Goal: Check status: Check status

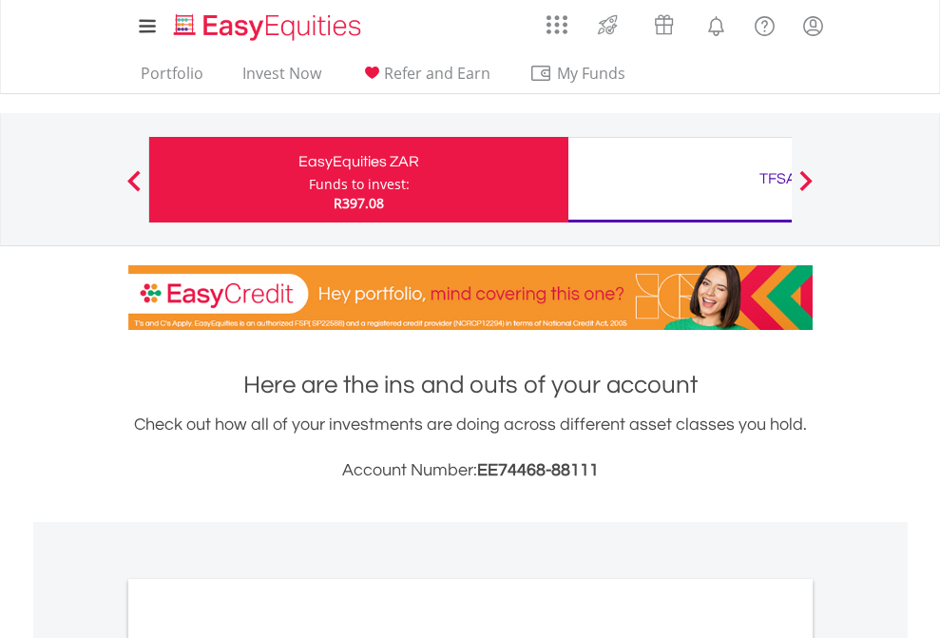
click at [309, 180] on div "Funds to invest:" at bounding box center [359, 184] width 101 height 19
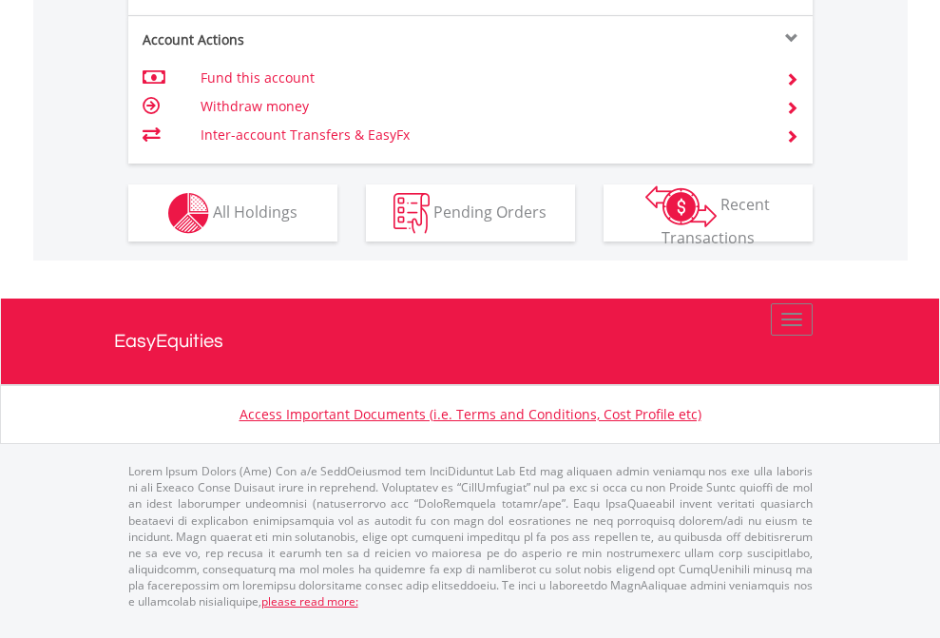
scroll to position [1935, 0]
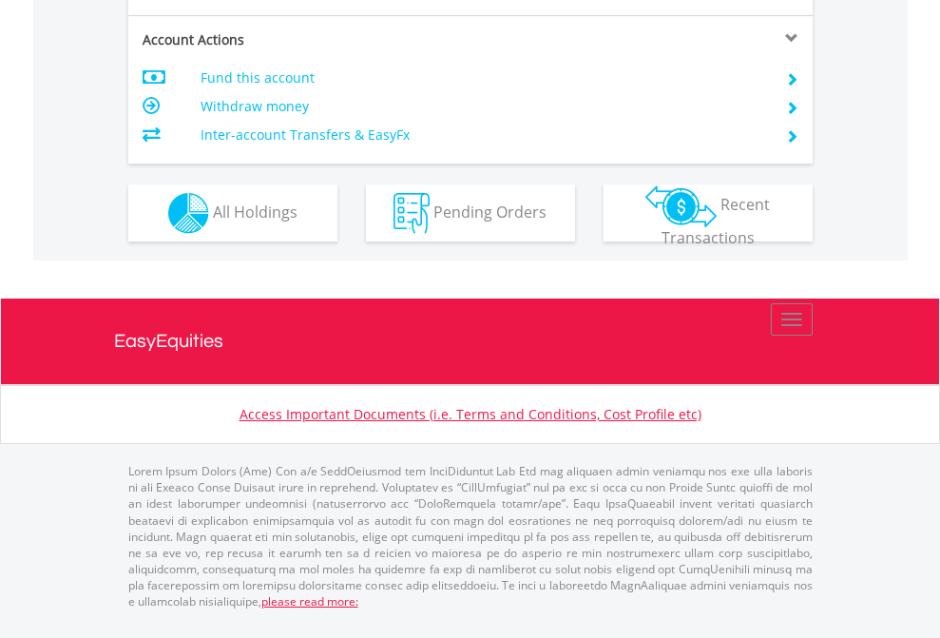
scroll to position [1821, 0]
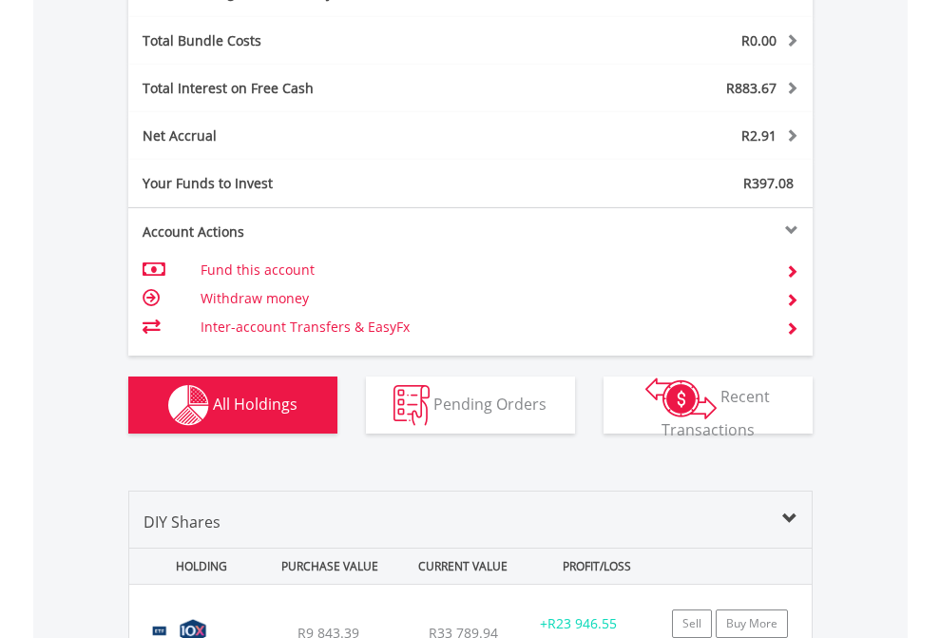
scroll to position [2265, 0]
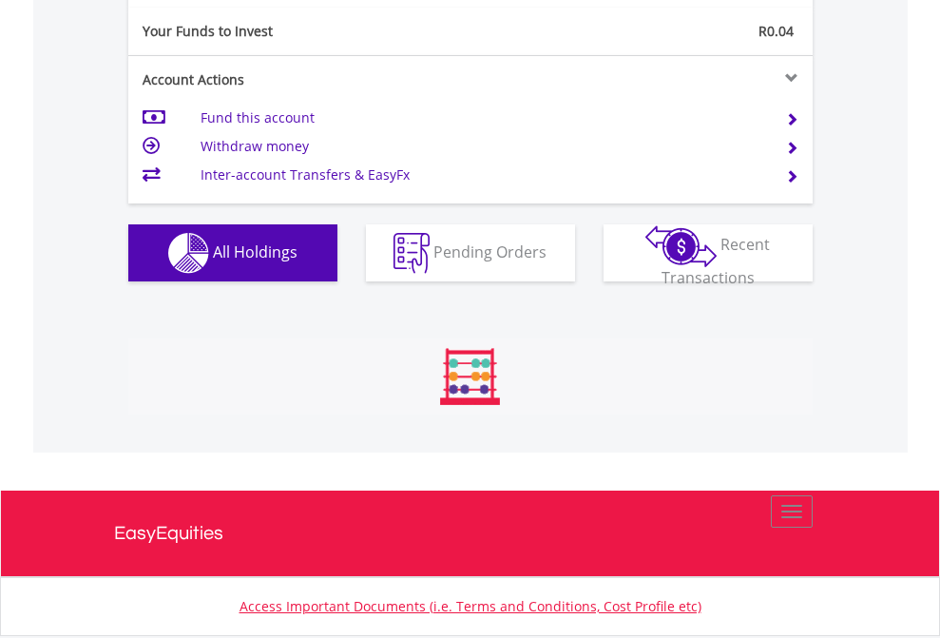
scroll to position [2113, 0]
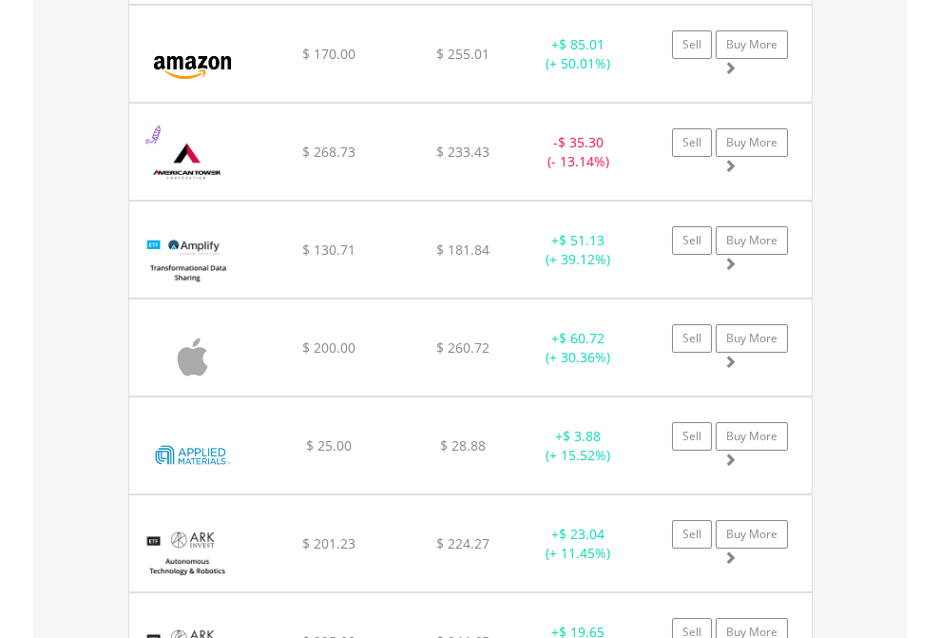
scroll to position [2151, 0]
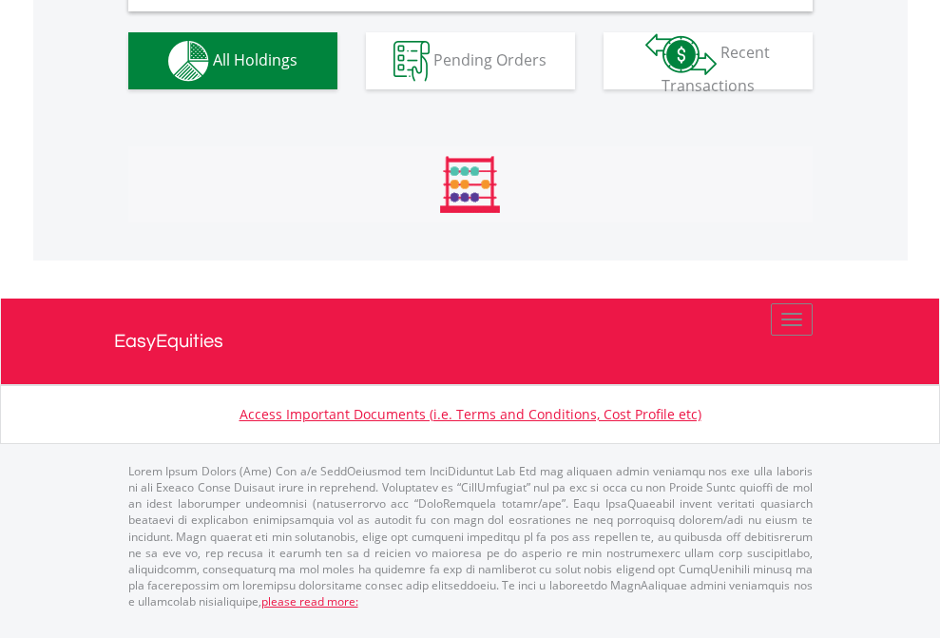
scroll to position [1837, 0]
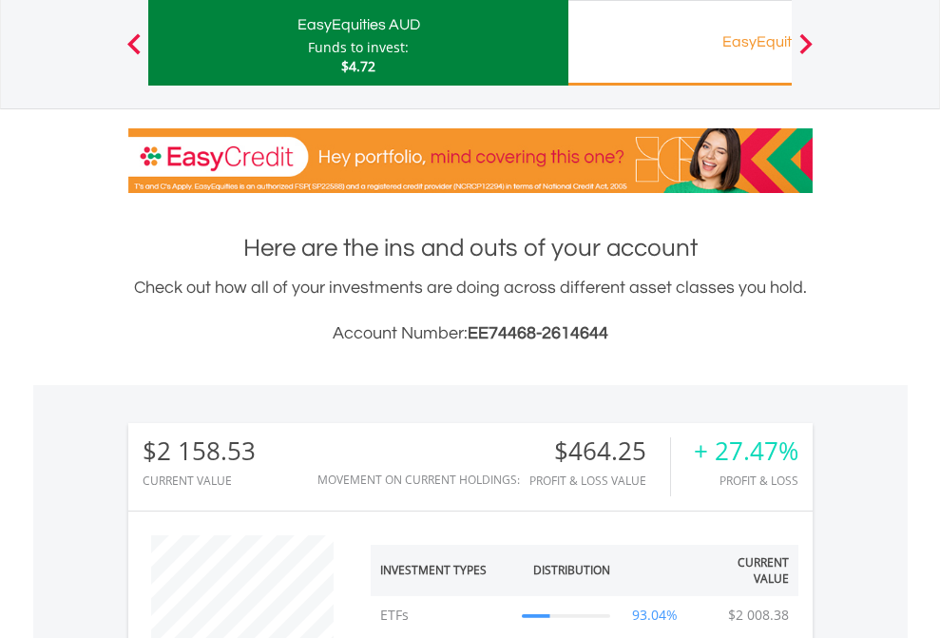
scroll to position [182, 298]
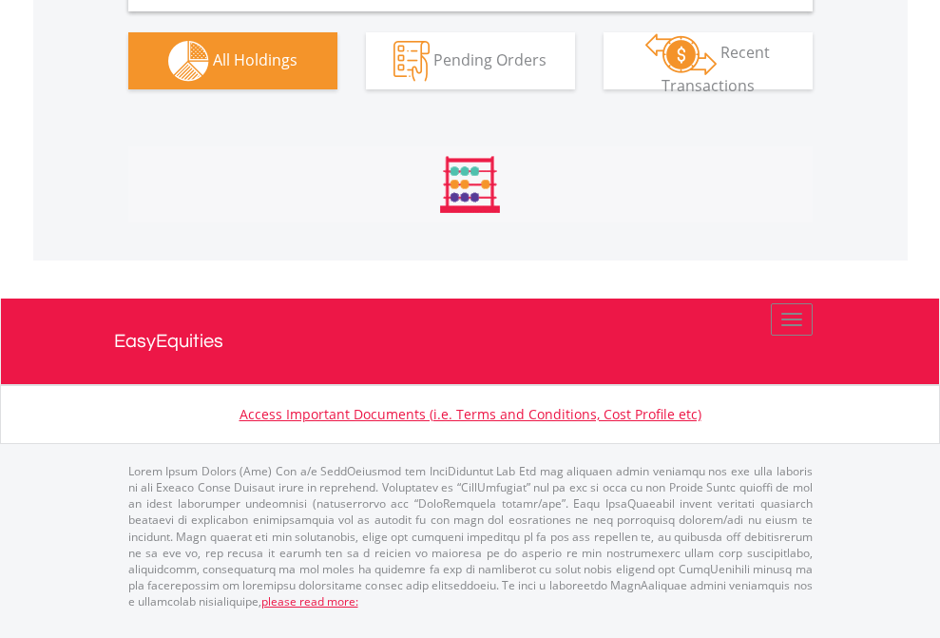
scroll to position [1892, 0]
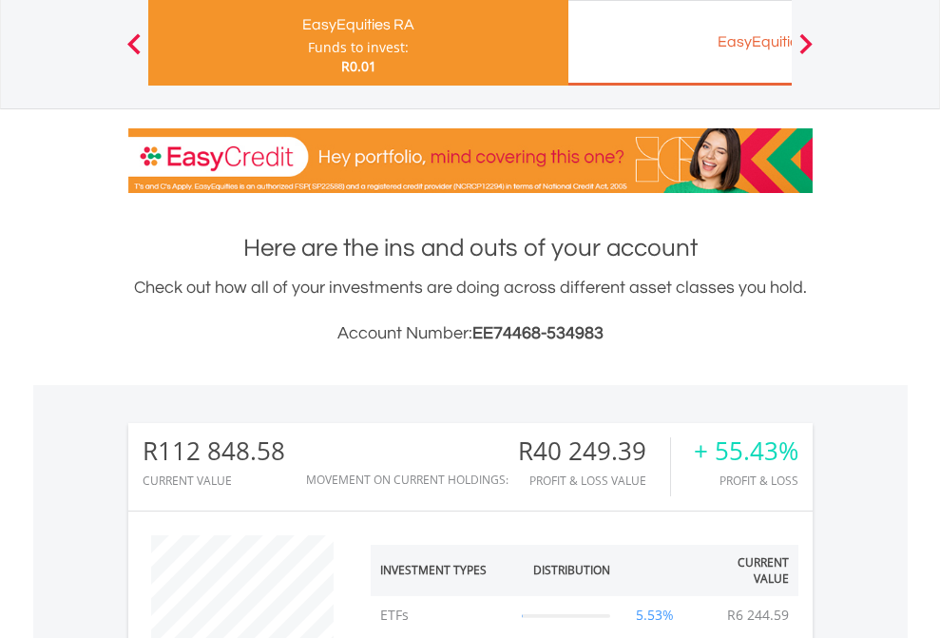
scroll to position [182, 298]
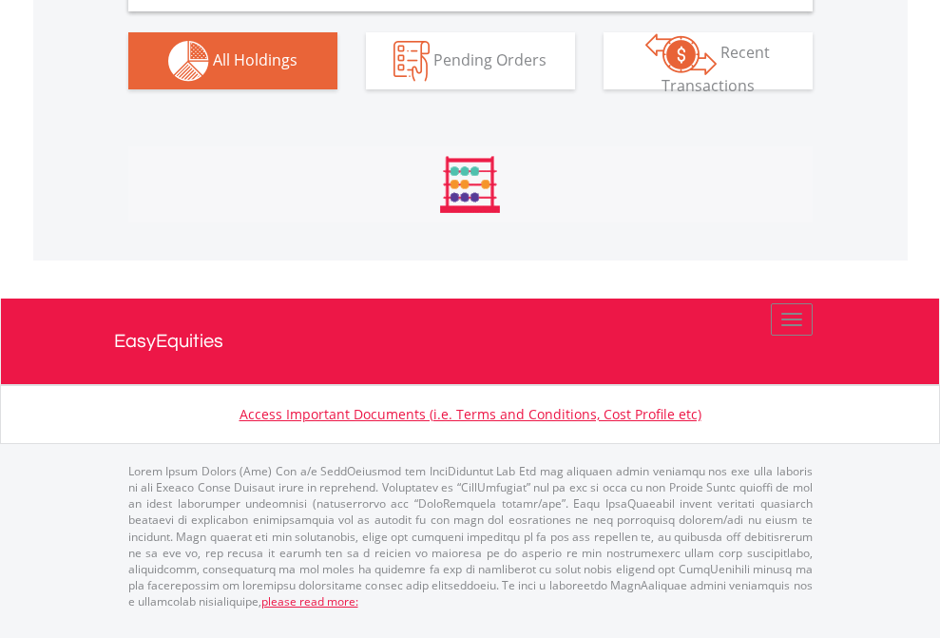
scroll to position [1837, 0]
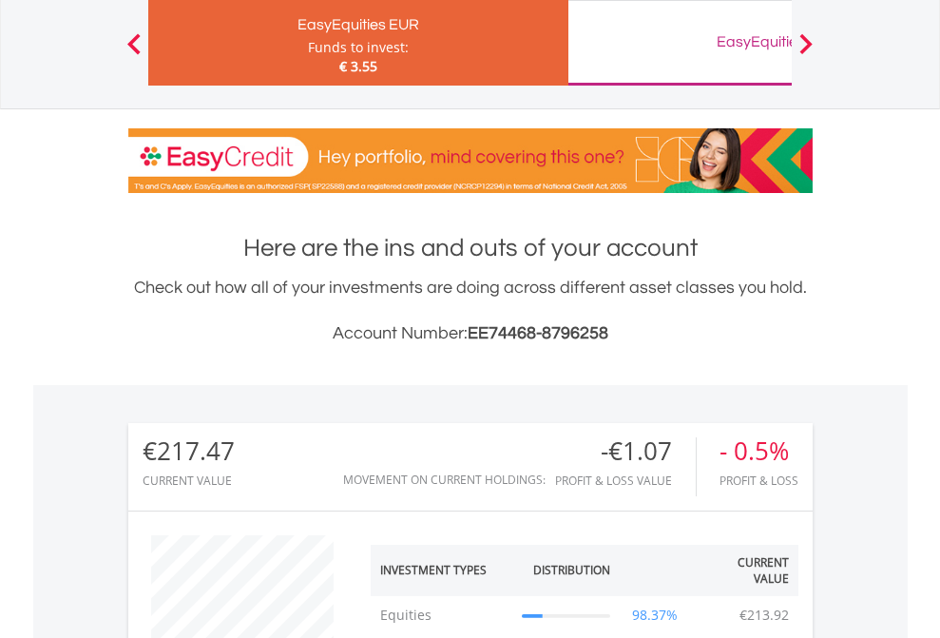
scroll to position [182, 298]
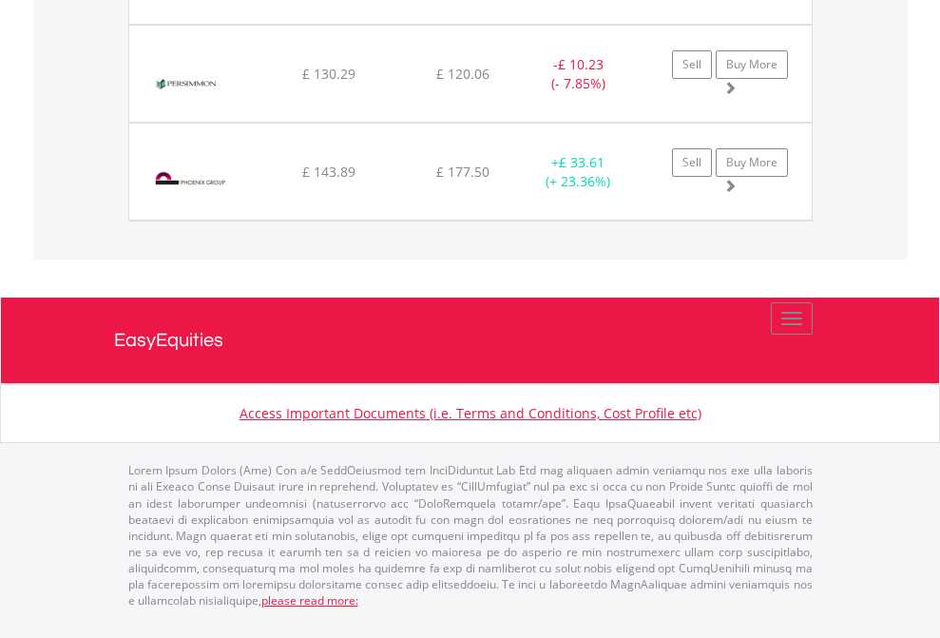
scroll to position [182, 298]
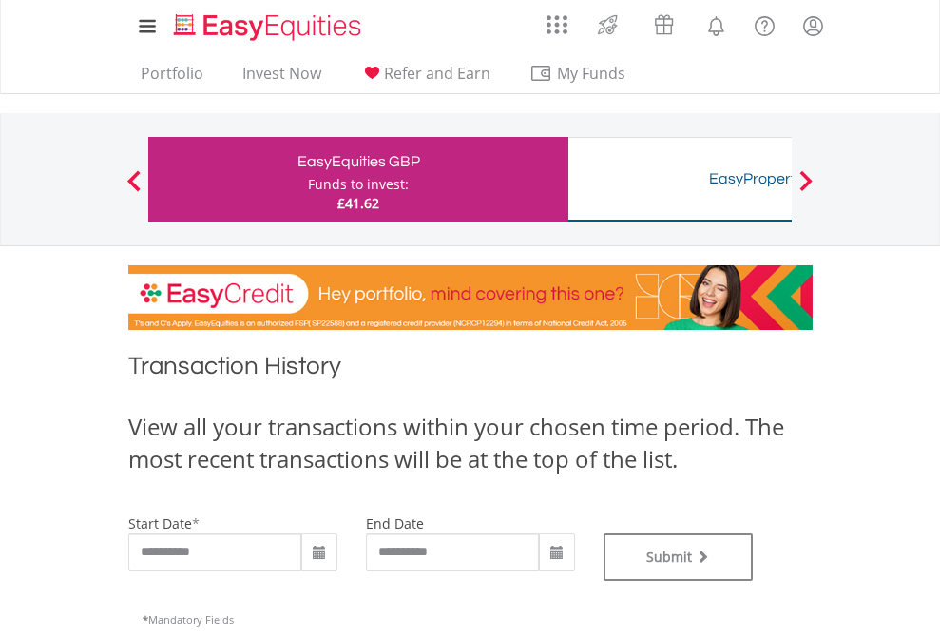
type input "**********"
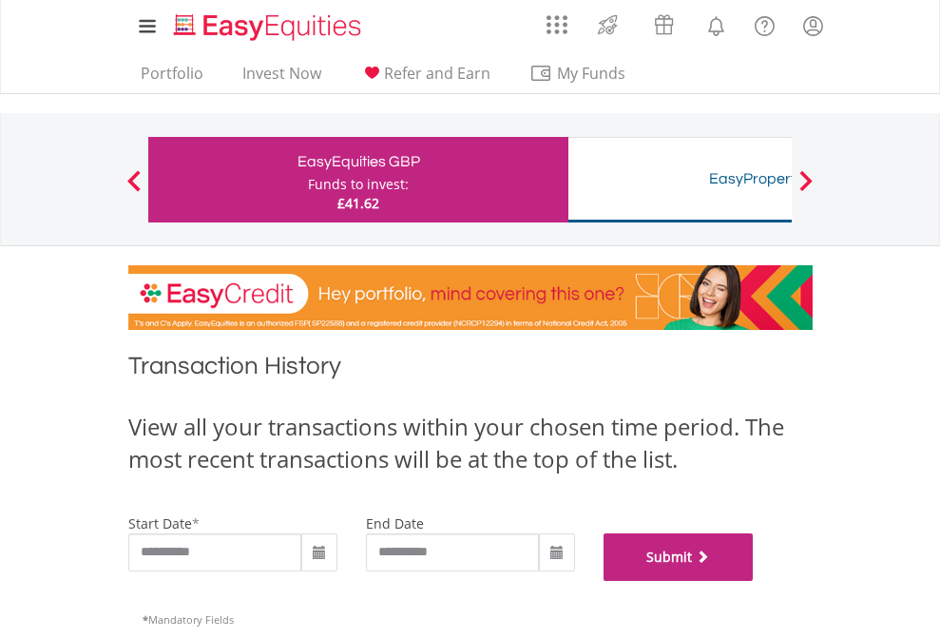
click at [753, 581] on button "Submit" at bounding box center [678, 557] width 150 height 48
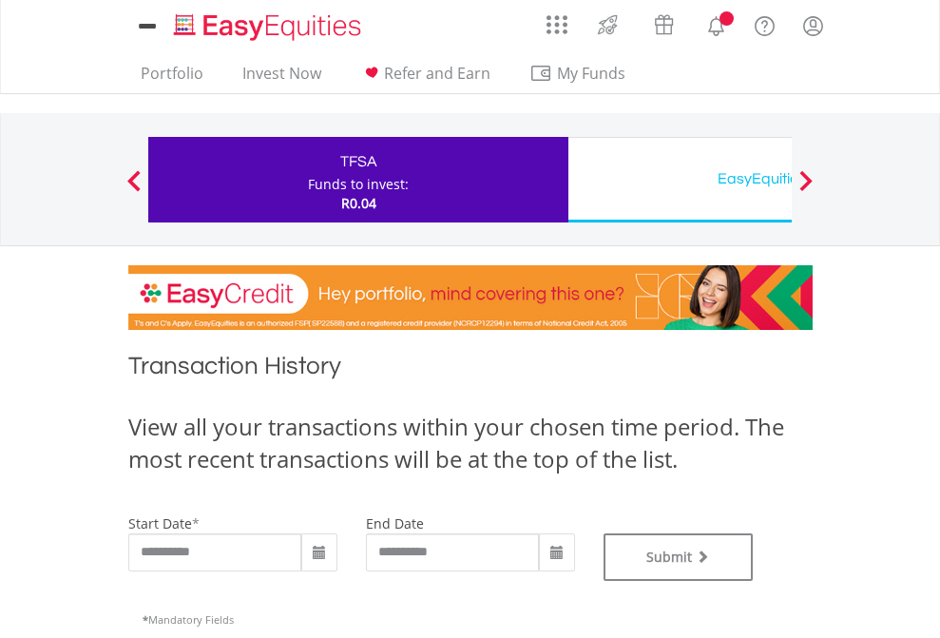
type input "**********"
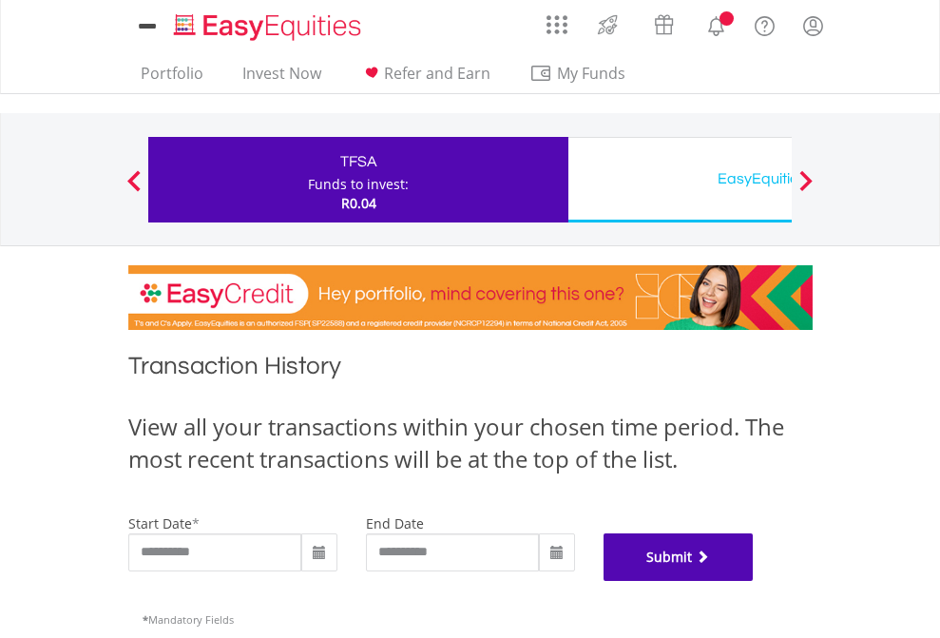
click at [753, 581] on button "Submit" at bounding box center [678, 557] width 150 height 48
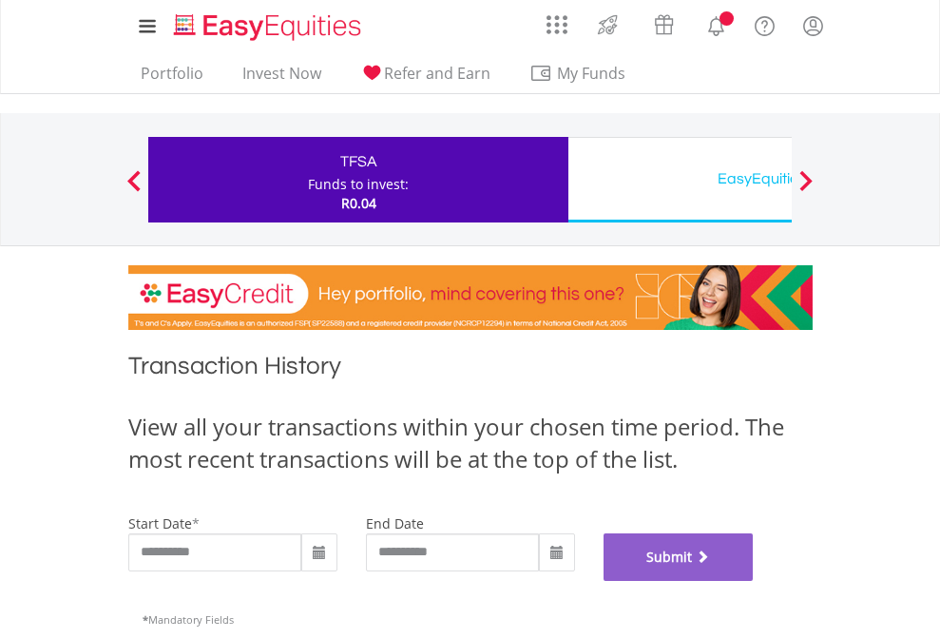
scroll to position [771, 0]
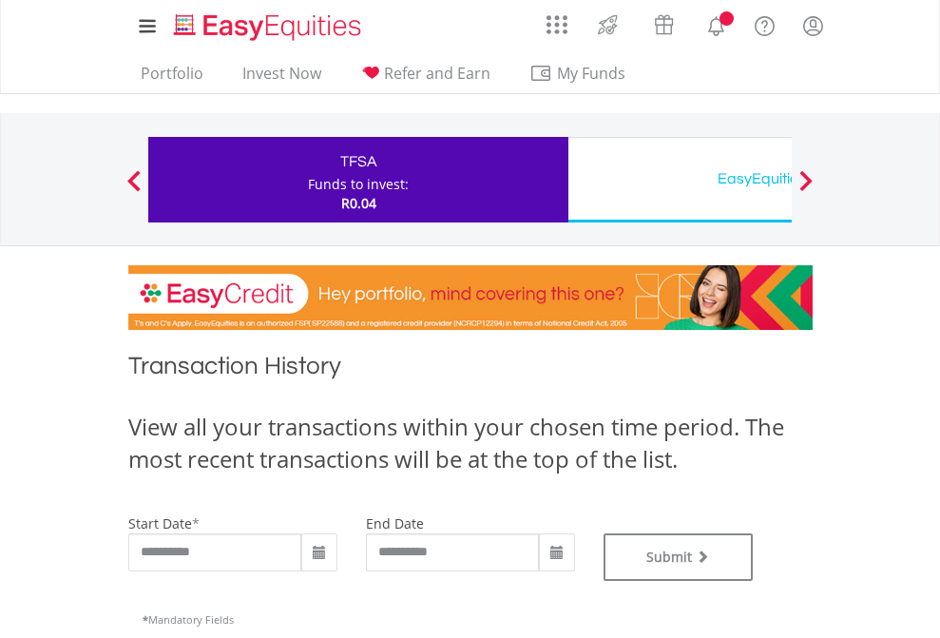
click at [679, 180] on div "EasyEquities USD" at bounding box center [778, 178] width 396 height 27
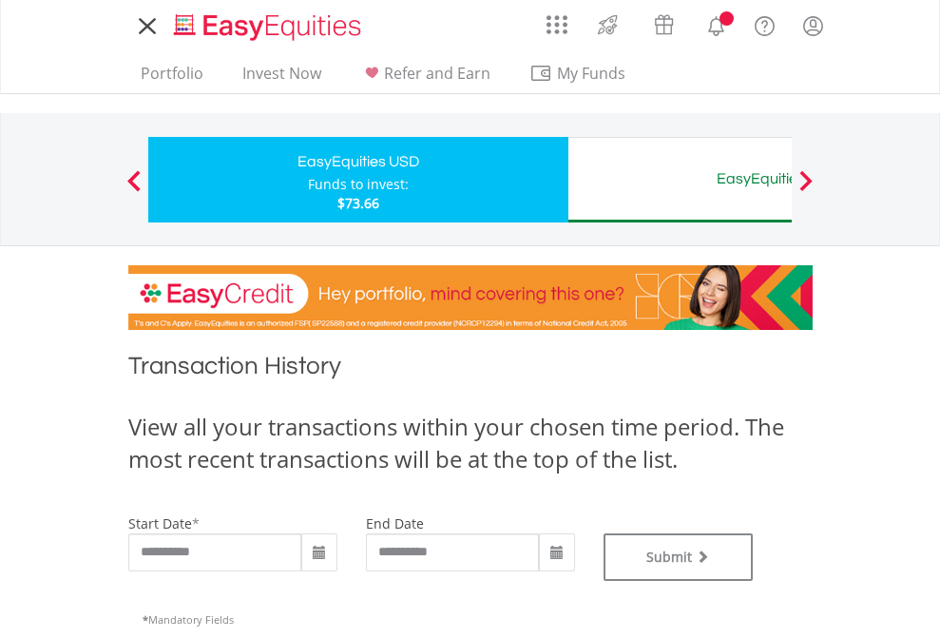
type input "**********"
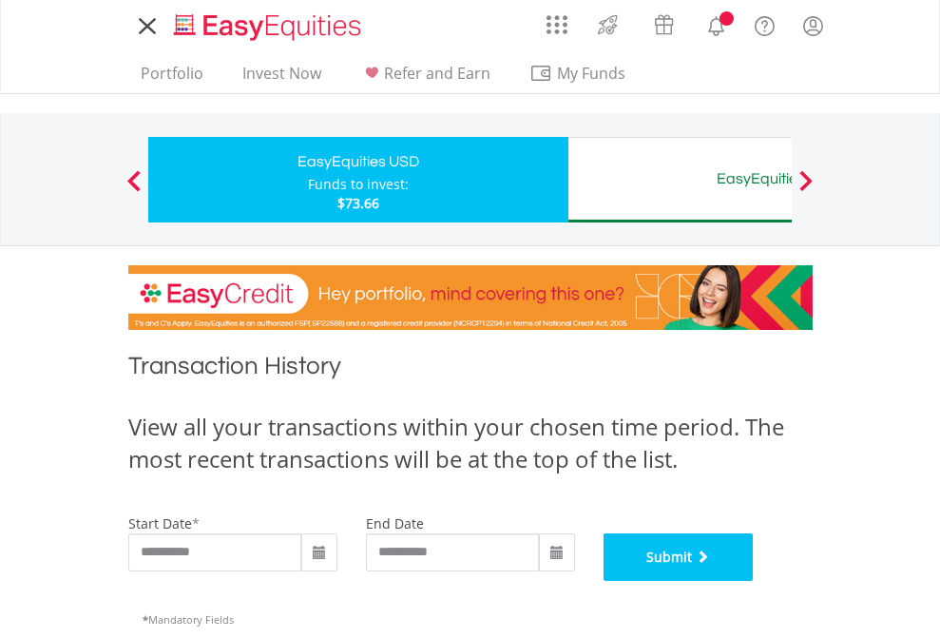
click at [753, 581] on button "Submit" at bounding box center [678, 557] width 150 height 48
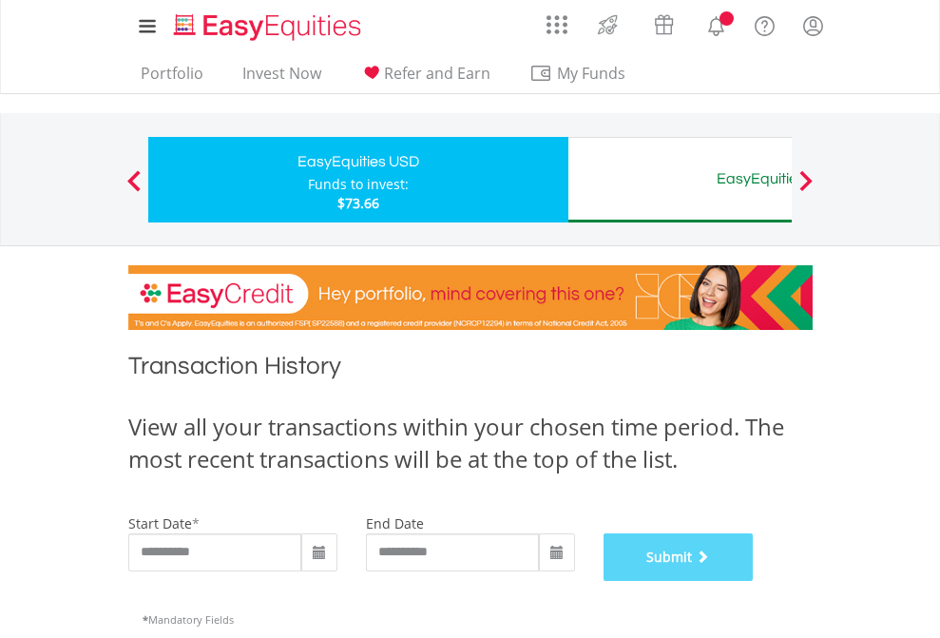
scroll to position [771, 0]
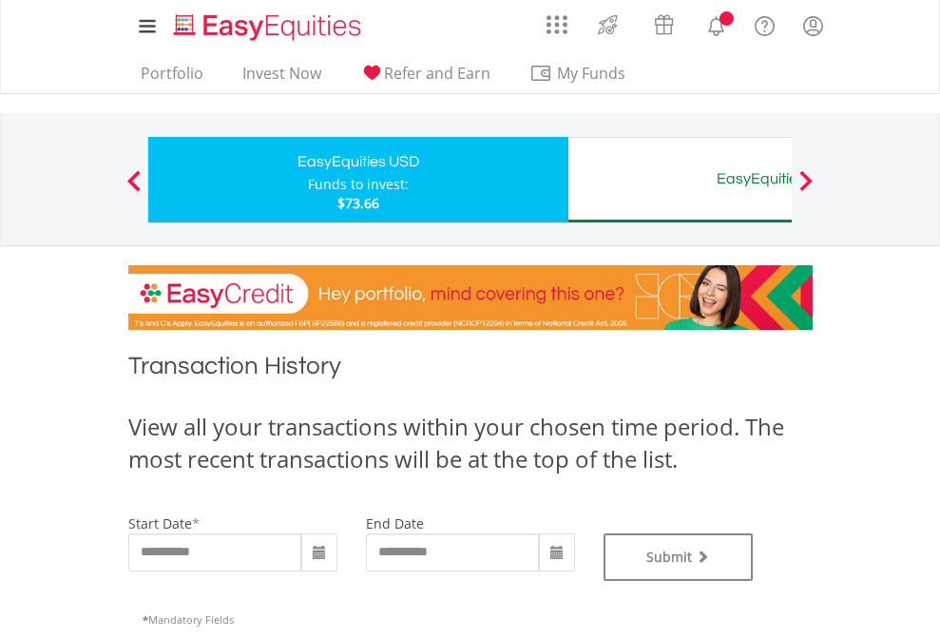
click at [679, 180] on div "EasyEquities AUD" at bounding box center [778, 178] width 396 height 27
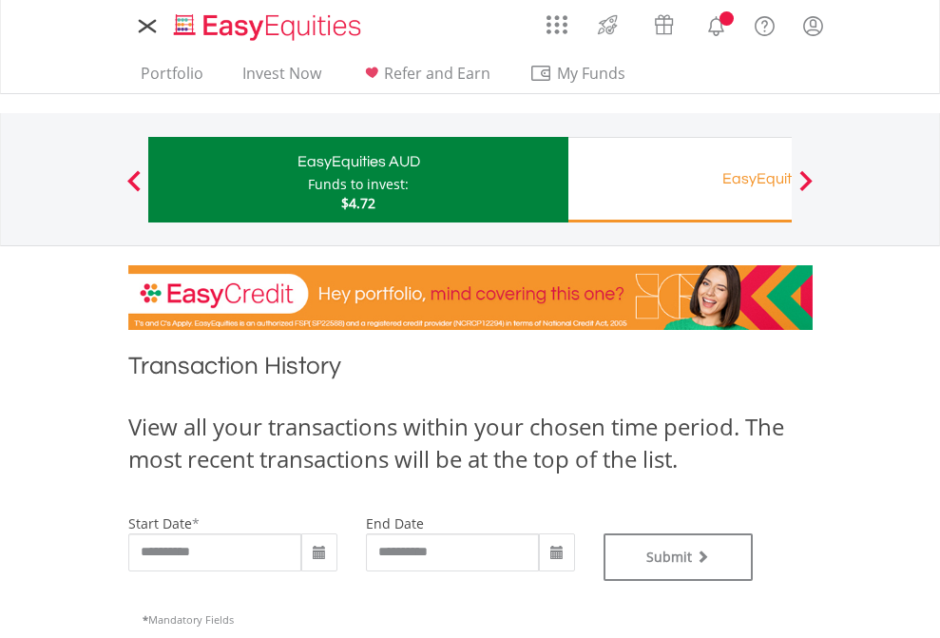
type input "**********"
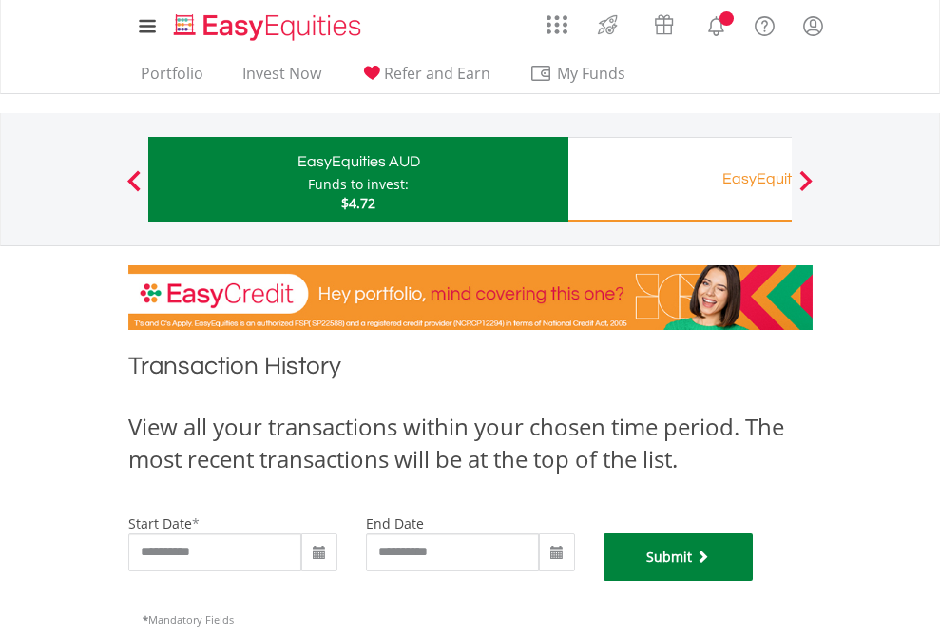
click at [753, 581] on button "Submit" at bounding box center [678, 557] width 150 height 48
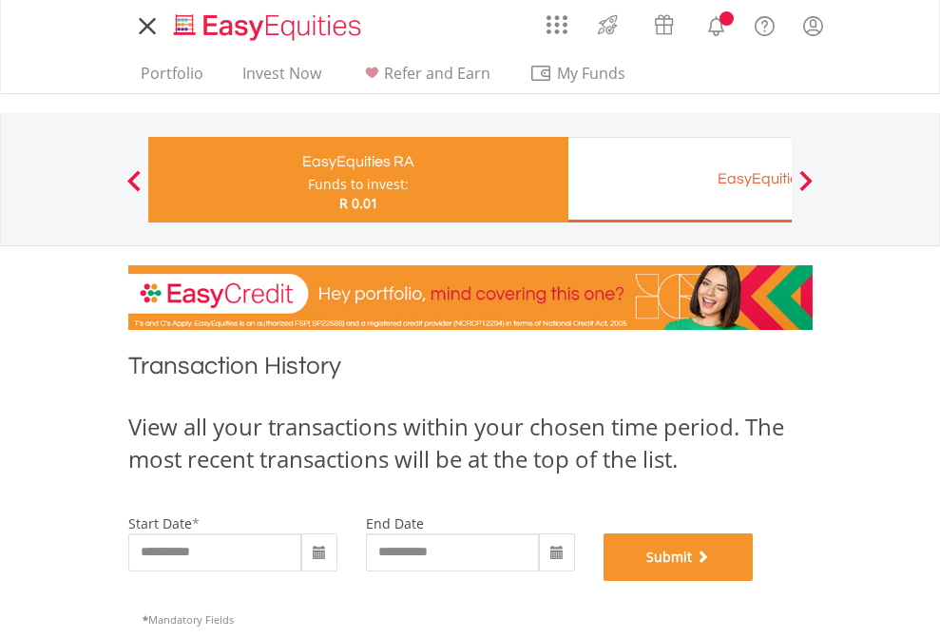
click at [753, 581] on button "Submit" at bounding box center [678, 557] width 150 height 48
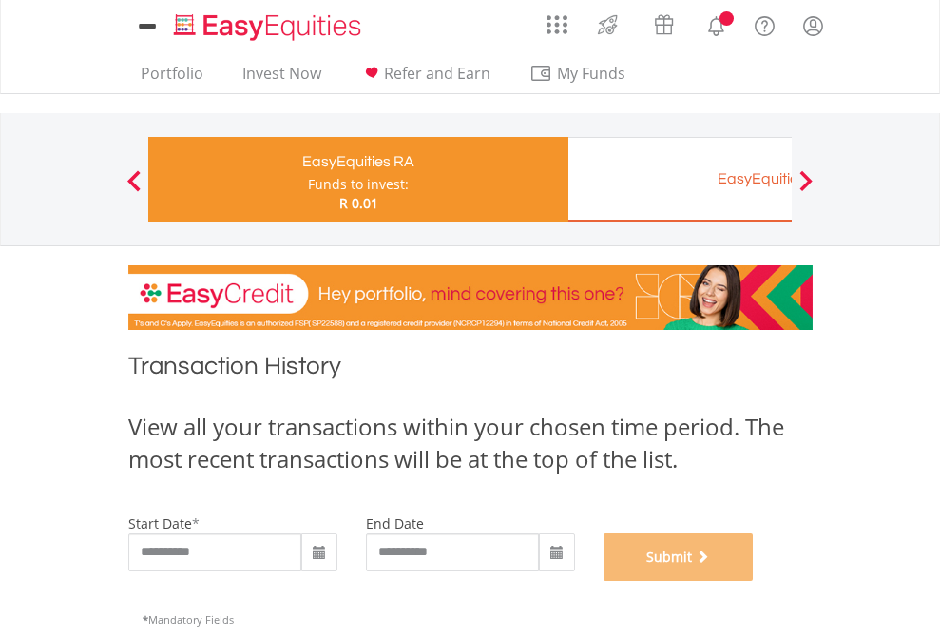
scroll to position [771, 0]
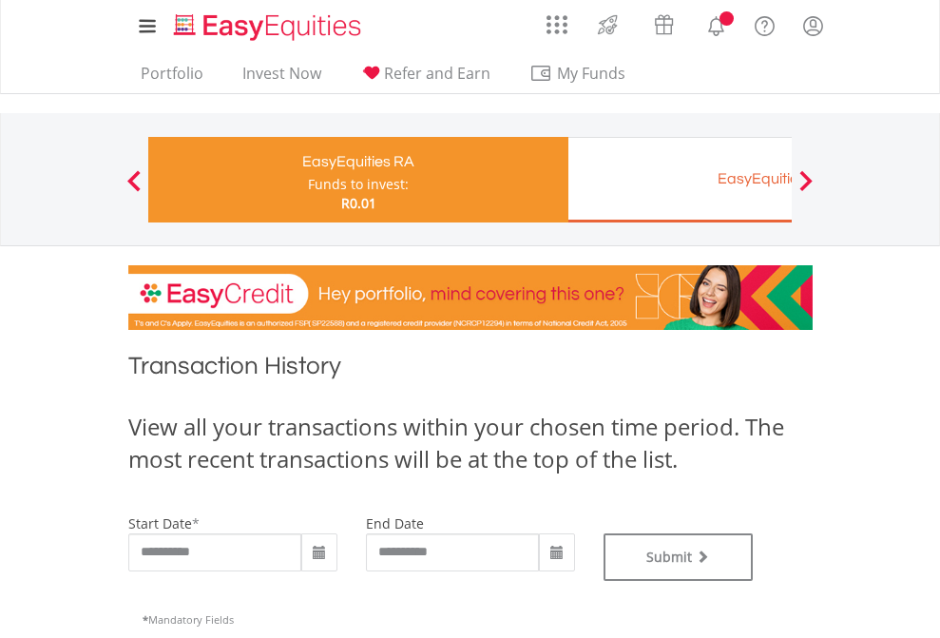
click at [679, 180] on div "EasyEquities EUR" at bounding box center [778, 178] width 396 height 27
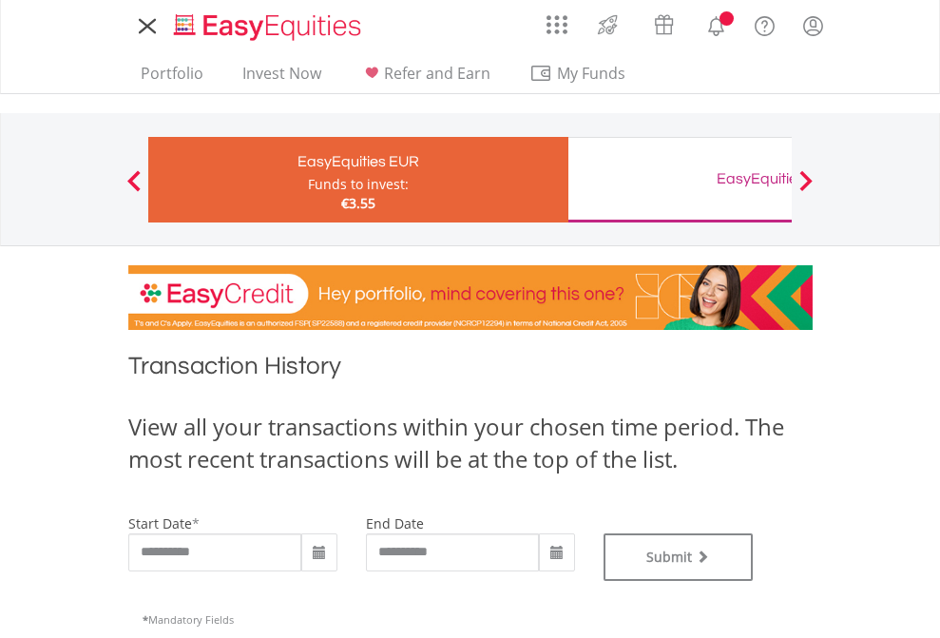
type input "**********"
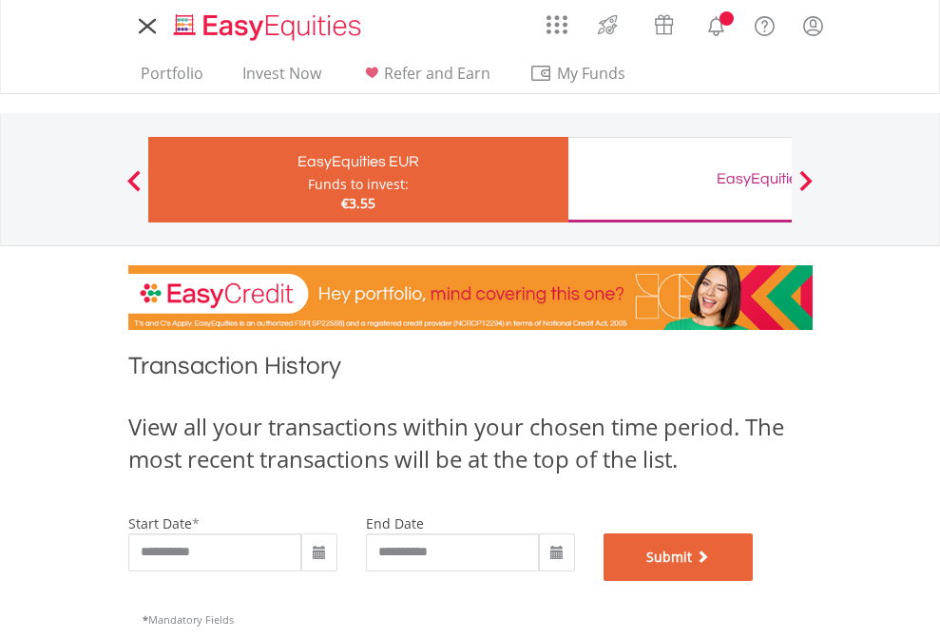
click at [753, 581] on button "Submit" at bounding box center [678, 557] width 150 height 48
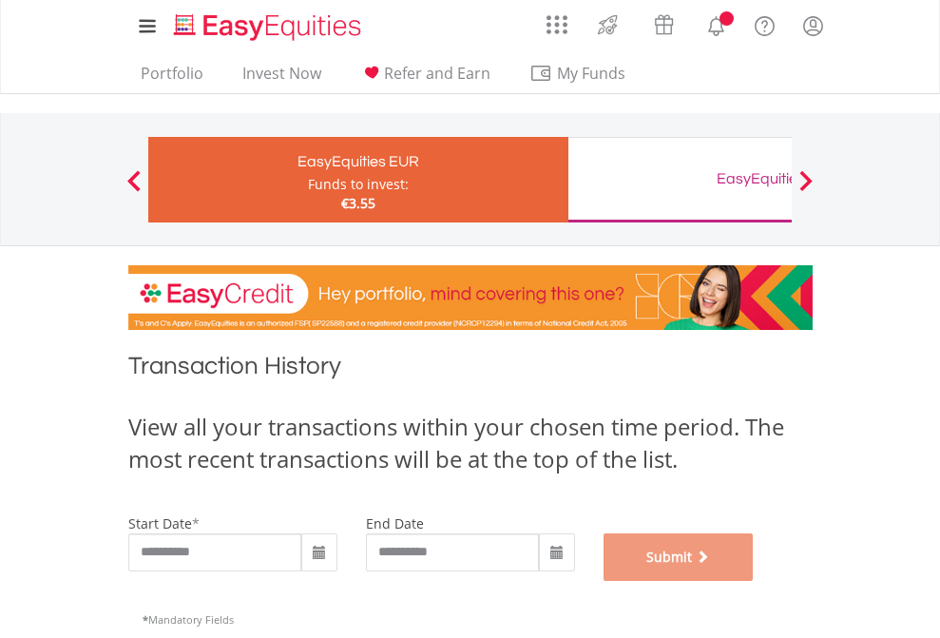
scroll to position [771, 0]
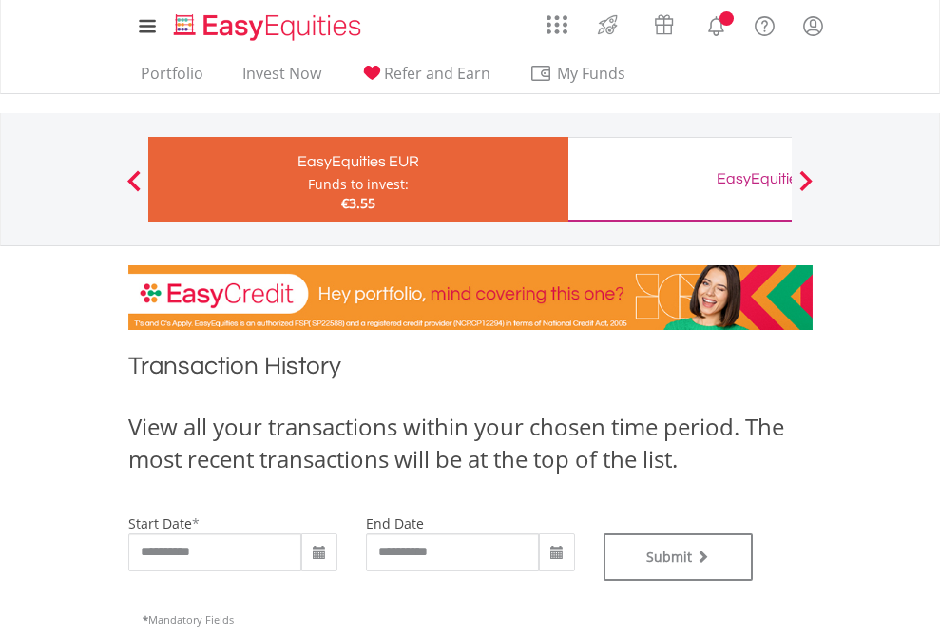
click at [679, 180] on div "EasyEquities GBP" at bounding box center [778, 178] width 396 height 27
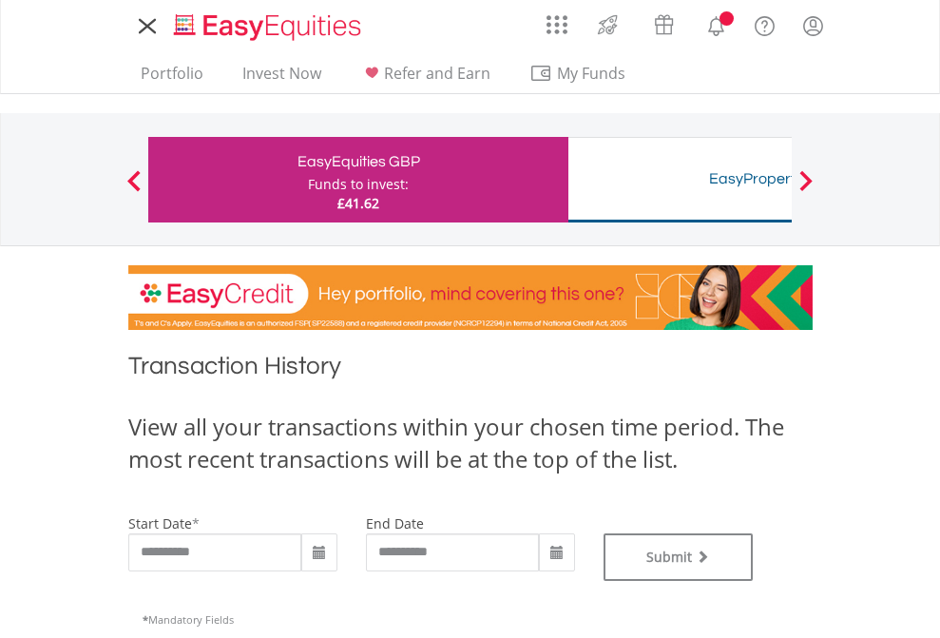
type input "**********"
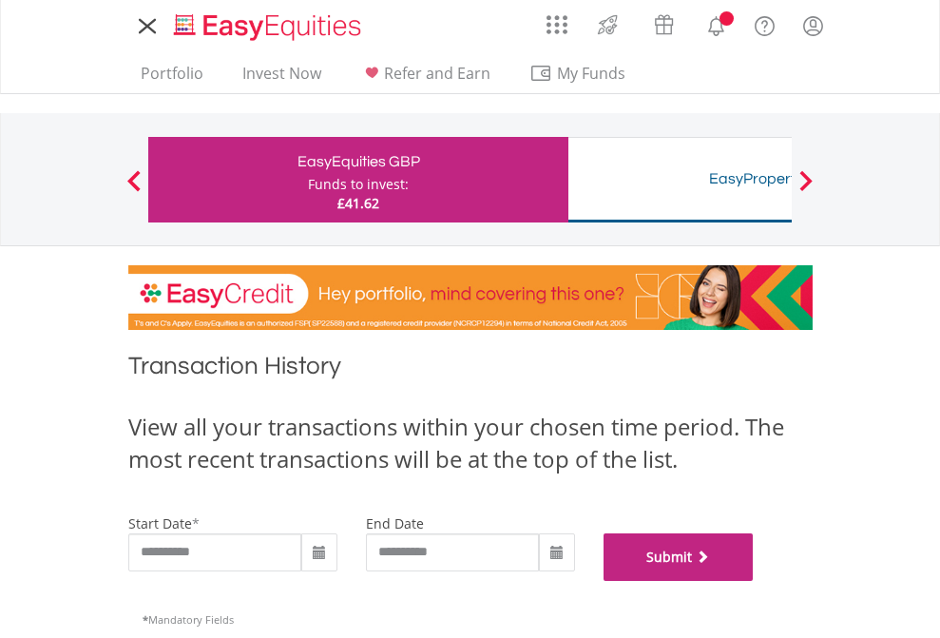
click at [753, 581] on button "Submit" at bounding box center [678, 557] width 150 height 48
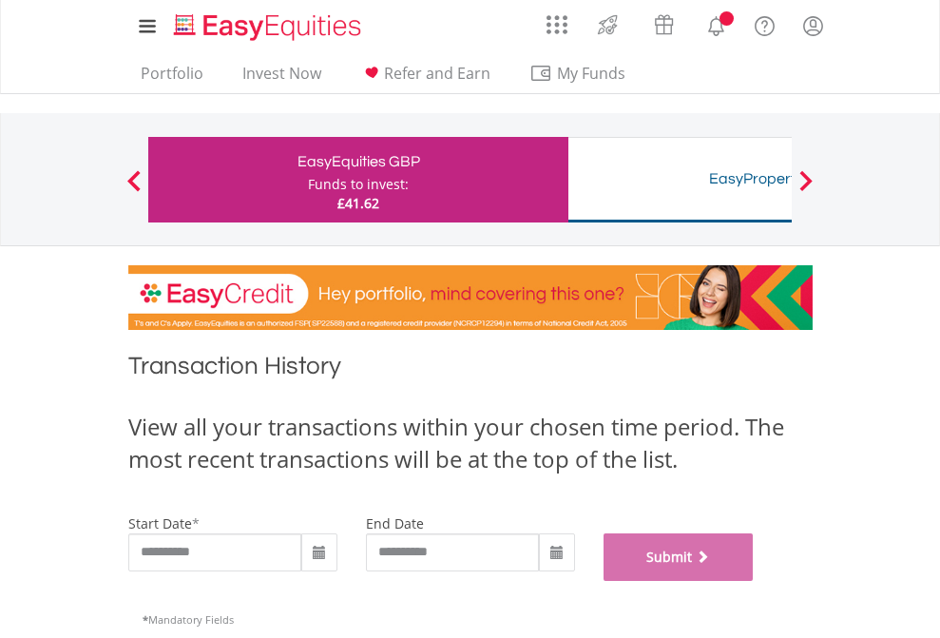
scroll to position [771, 0]
